Goal: Find specific page/section: Find specific page/section

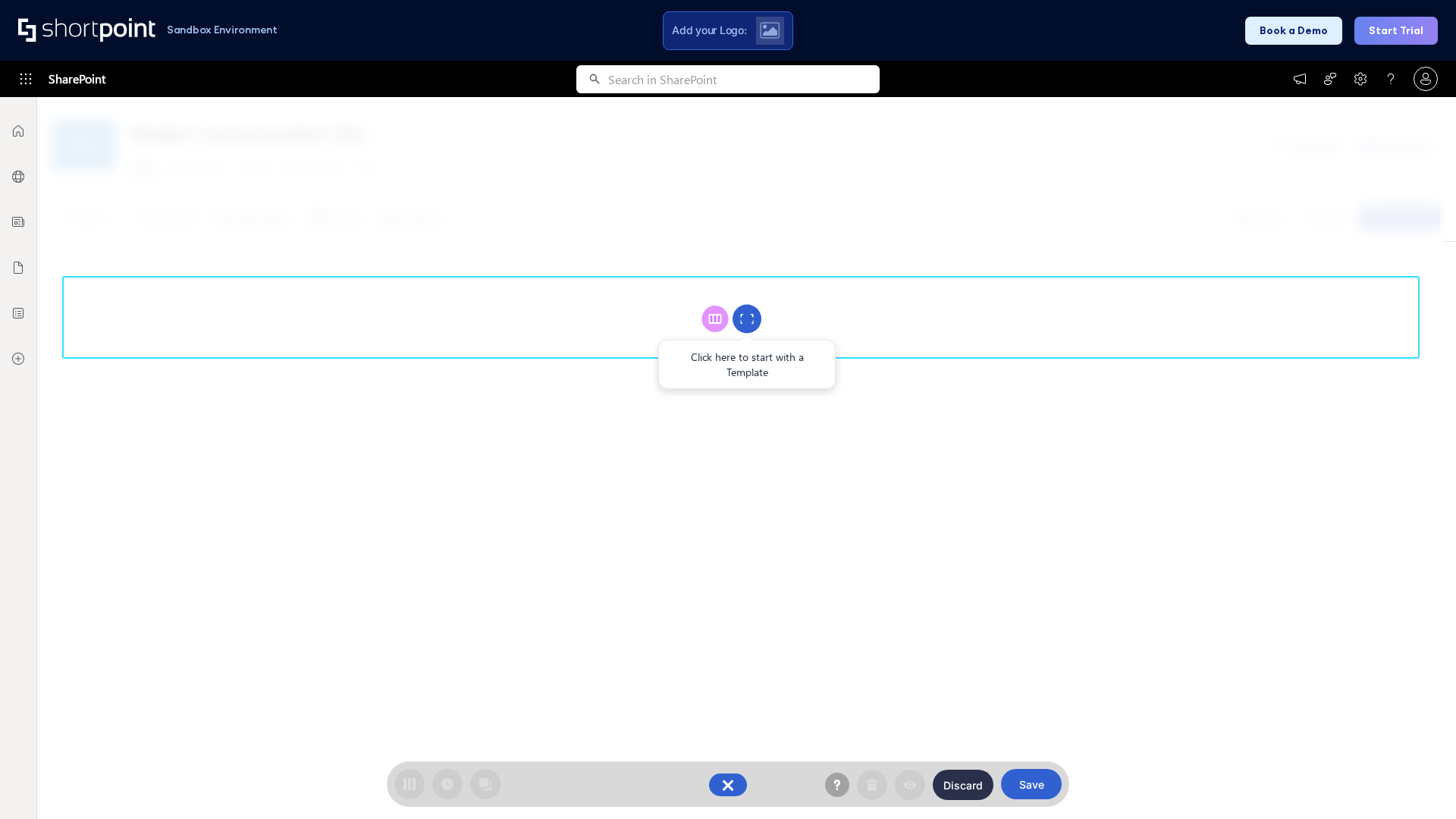
click at [748, 319] on circle at bounding box center [747, 319] width 29 height 29
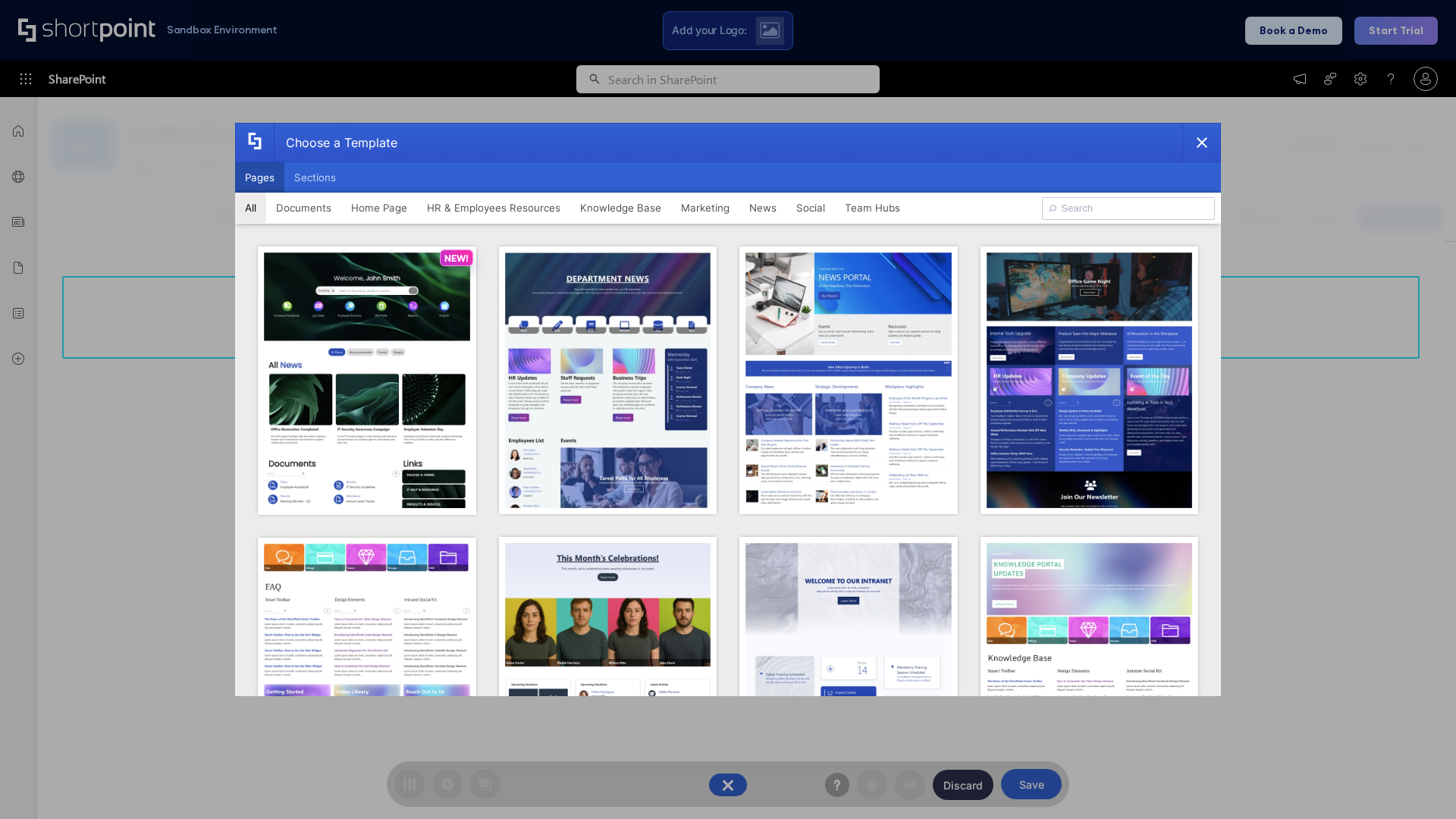
click at [259, 178] on button "Pages" at bounding box center [259, 177] width 49 height 31
type input "News Portal 6"
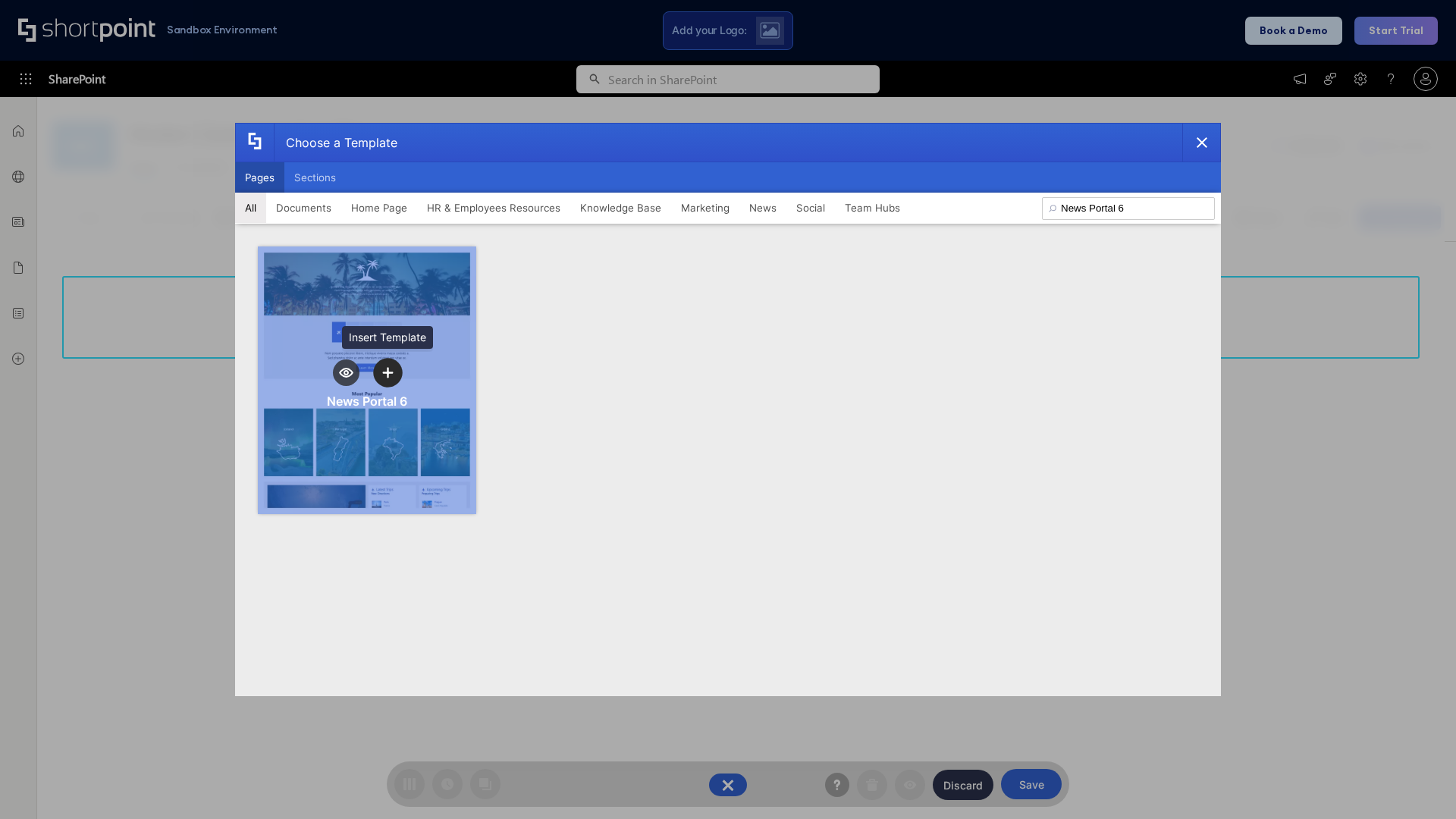
click at [388, 372] on icon "template selector" at bounding box center [387, 372] width 11 height 11
